Goal: Information Seeking & Learning: Find specific fact

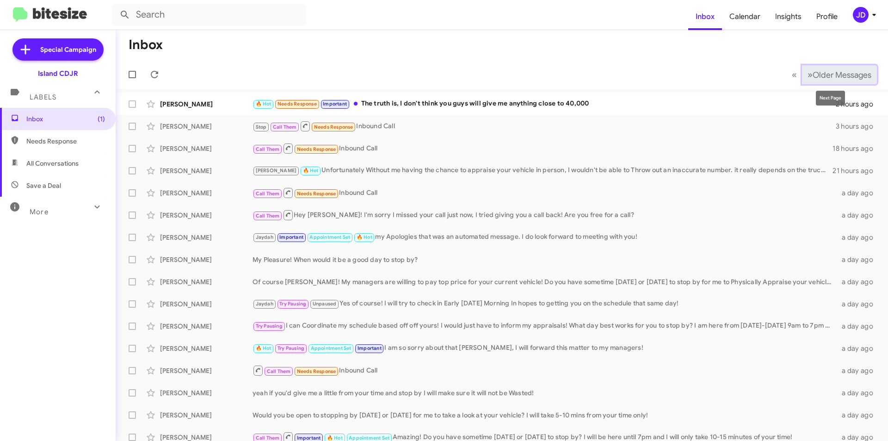
click at [822, 71] on span "Older Messages" at bounding box center [842, 75] width 59 height 10
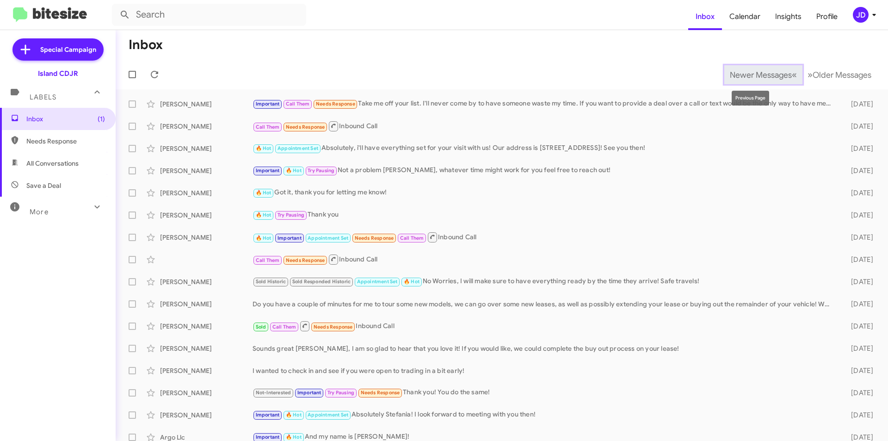
click at [750, 69] on button "Newer Messages « Previous" at bounding box center [763, 74] width 78 height 19
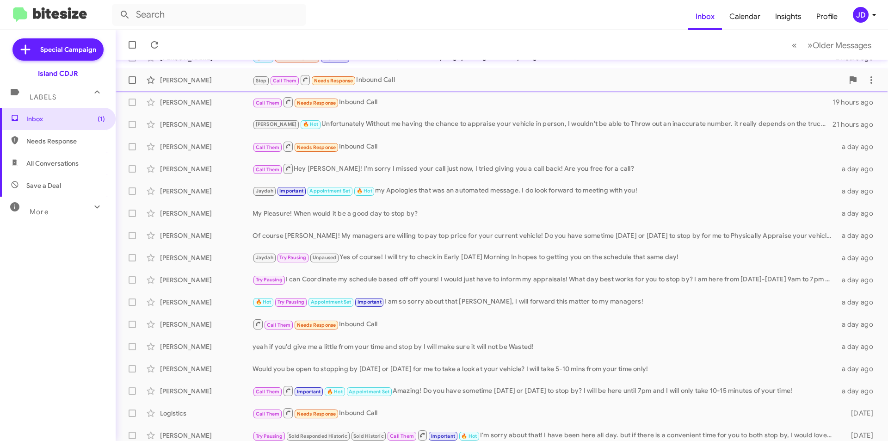
scroll to position [96, 0]
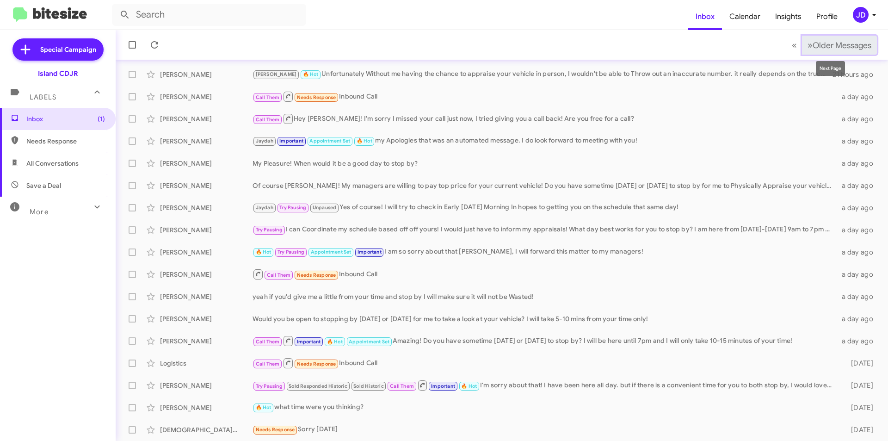
click at [818, 42] on span "Older Messages" at bounding box center [842, 45] width 59 height 10
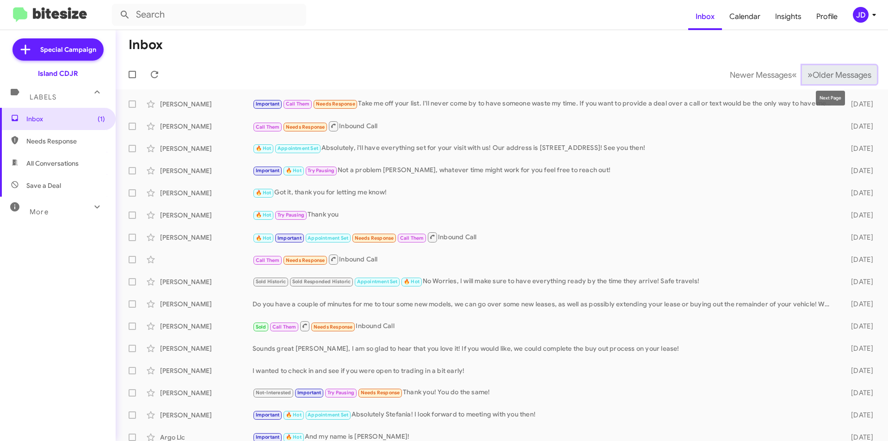
click at [814, 74] on span "Older Messages" at bounding box center [842, 75] width 59 height 10
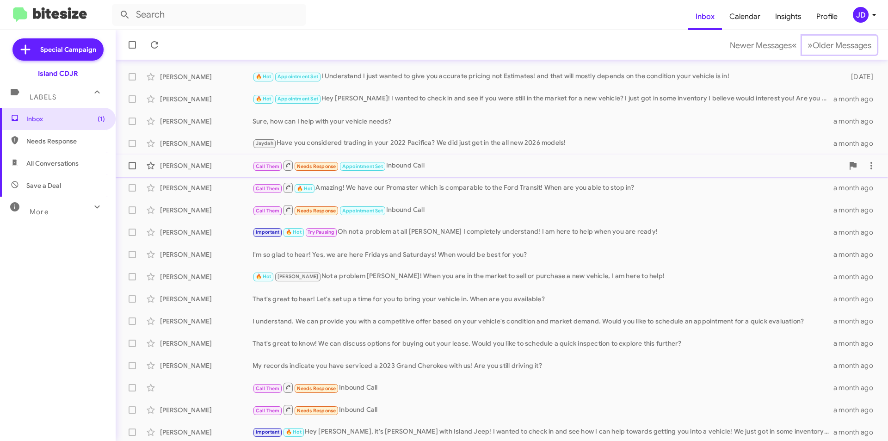
scroll to position [96, 0]
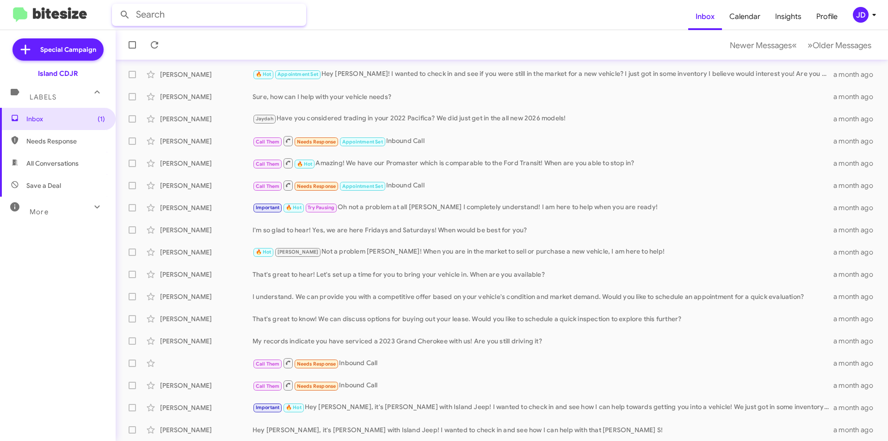
click at [229, 18] on input "text" at bounding box center [209, 15] width 194 height 22
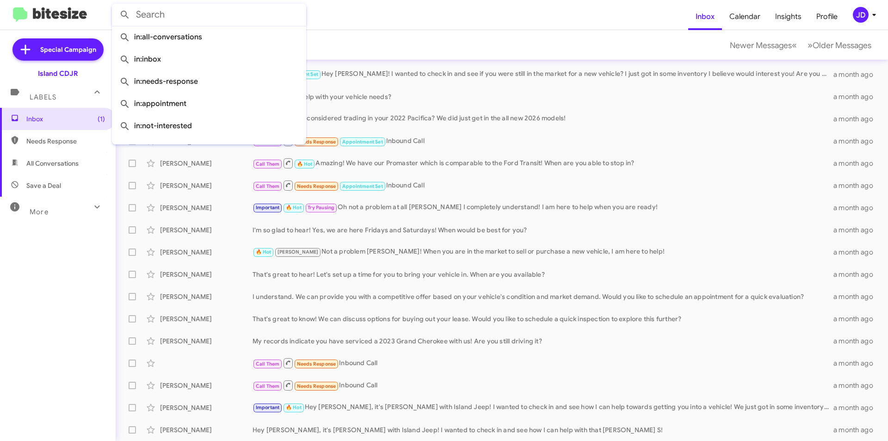
paste input "[PHONE_NUMBER]"
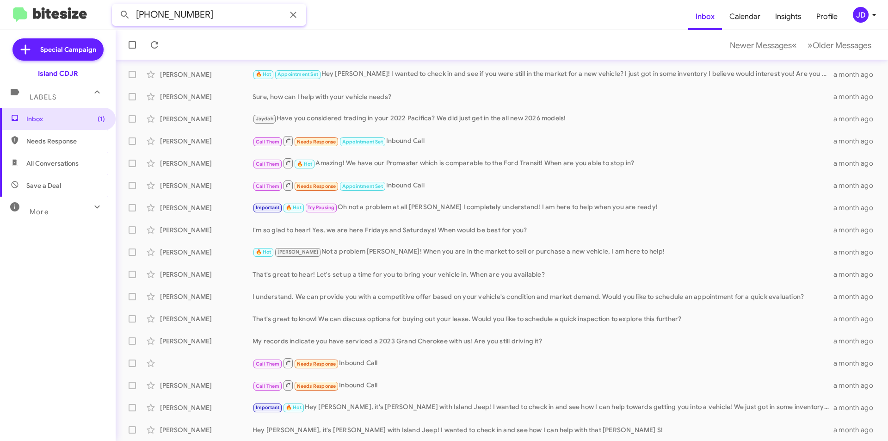
click at [175, 11] on input "[PHONE_NUMBER]" at bounding box center [209, 15] width 194 height 22
click at [157, 16] on input "[PHONE_NUMBER]" at bounding box center [209, 15] width 194 height 22
click at [159, 16] on input "[PHONE_NUMBER]" at bounding box center [209, 15] width 194 height 22
click at [139, 15] on input "(5512714255" at bounding box center [209, 15] width 194 height 22
type input "5512714255"
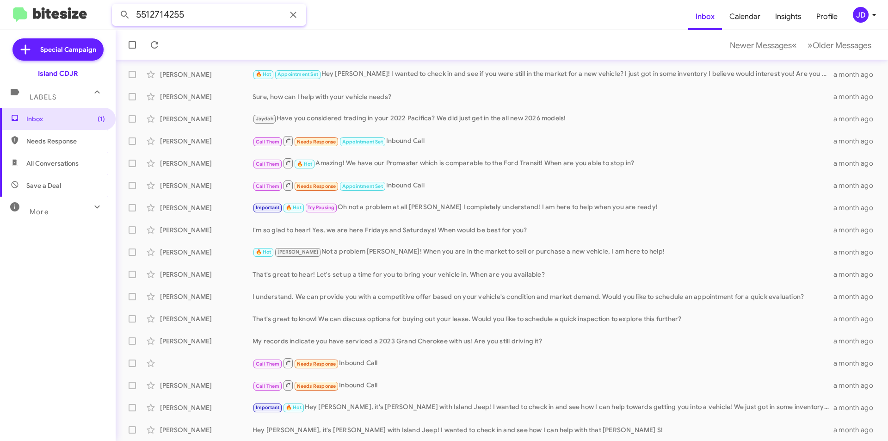
click at [116, 6] on button at bounding box center [125, 15] width 19 height 19
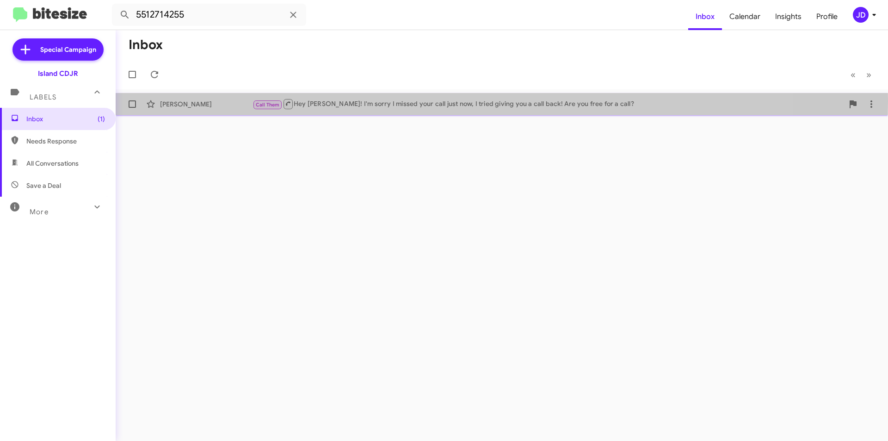
click at [253, 101] on span "Call Them" at bounding box center [268, 104] width 30 height 8
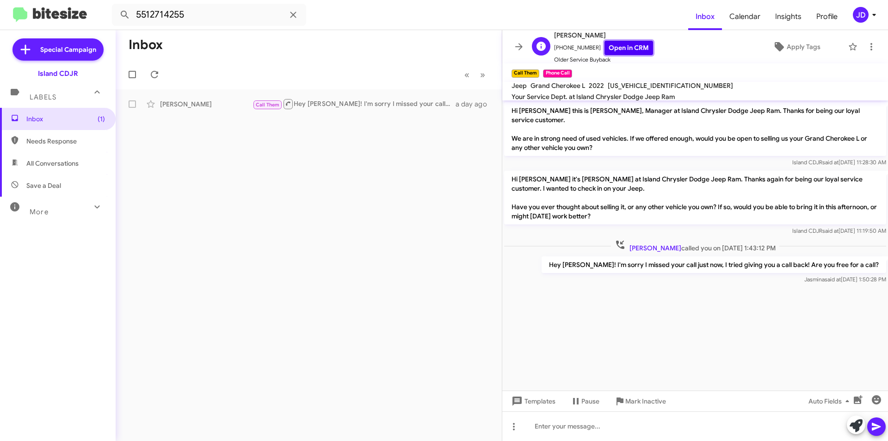
click at [614, 46] on link "Open in CRM" at bounding box center [629, 48] width 49 height 14
click at [563, 169] on div "Hi [PERSON_NAME] it's [PERSON_NAME] at Island Chrysler Dodge Jeep Ram. Thanks a…" at bounding box center [695, 203] width 386 height 68
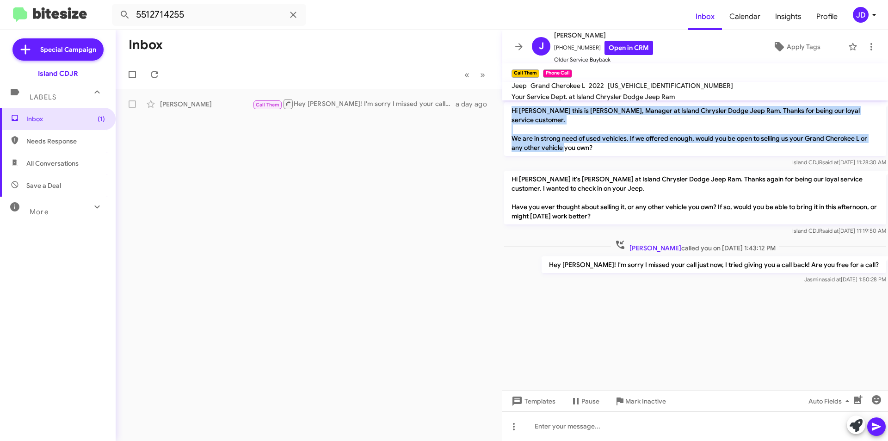
drag, startPoint x: 513, startPoint y: 108, endPoint x: 610, endPoint y: 137, distance: 101.7
click at [610, 137] on p "Hi [PERSON_NAME] this is [PERSON_NAME], Manager at Island Chrysler Dodge Jeep R…" at bounding box center [695, 129] width 382 height 54
drag, startPoint x: 576, startPoint y: 136, endPoint x: 504, endPoint y: 108, distance: 77.2
click at [504, 108] on p "Hi [PERSON_NAME] this is [PERSON_NAME], Manager at Island Chrysler Dodge Jeep R…" at bounding box center [695, 129] width 382 height 54
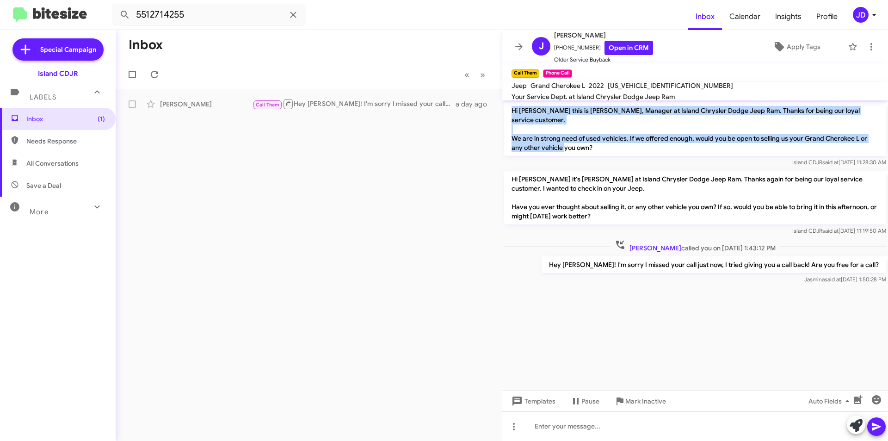
click at [509, 110] on p "Hi [PERSON_NAME] this is [PERSON_NAME], Manager at Island Chrysler Dodge Jeep R…" at bounding box center [695, 129] width 382 height 54
drag, startPoint x: 509, startPoint y: 110, endPoint x: 602, endPoint y: 134, distance: 96.0
click at [602, 134] on p "Hi [PERSON_NAME] this is [PERSON_NAME], Manager at Island Chrysler Dodge Jeep R…" at bounding box center [695, 129] width 382 height 54
